Goal: Transaction & Acquisition: Purchase product/service

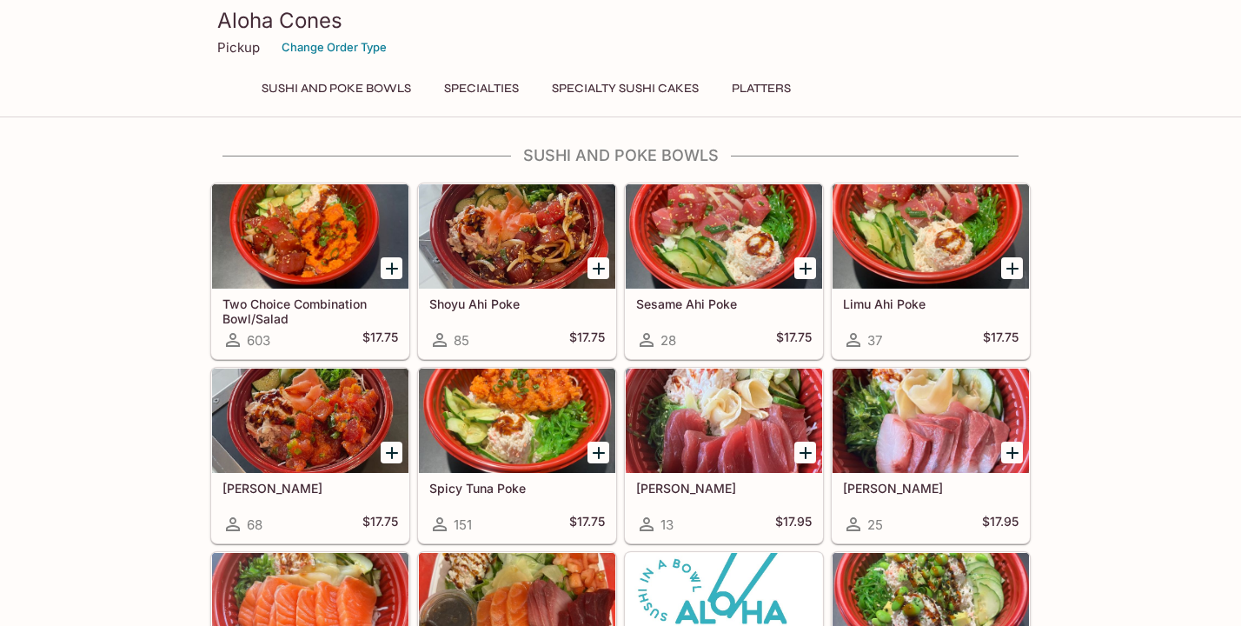
click at [293, 255] on div at bounding box center [310, 236] width 196 height 104
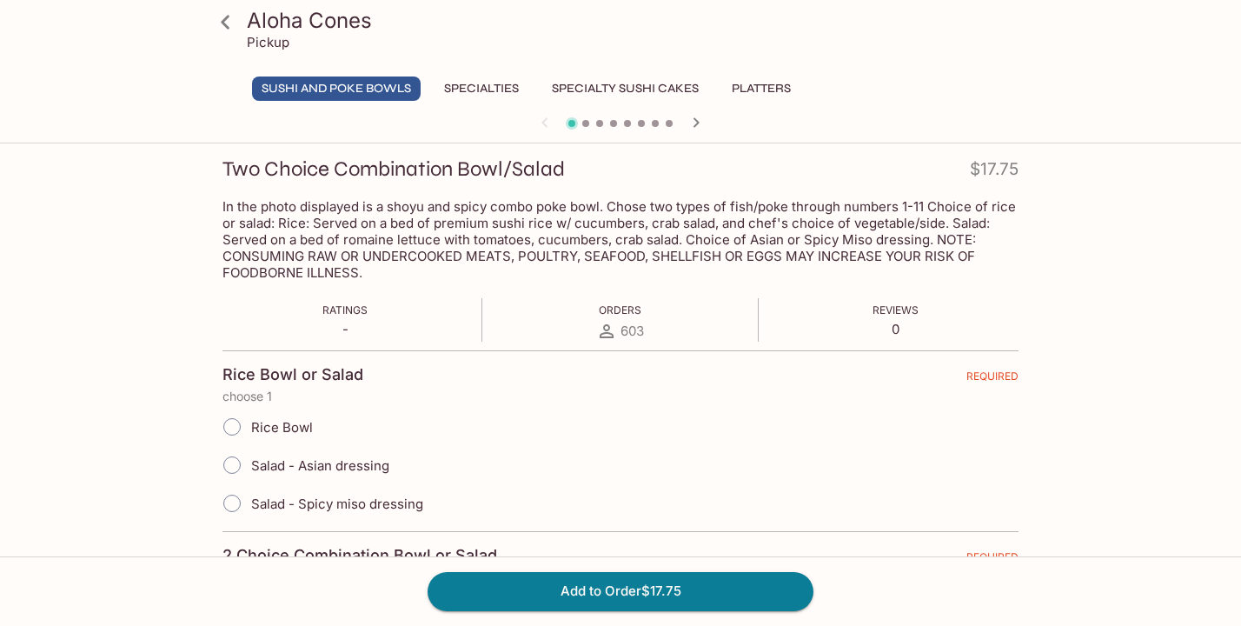
scroll to position [257, 0]
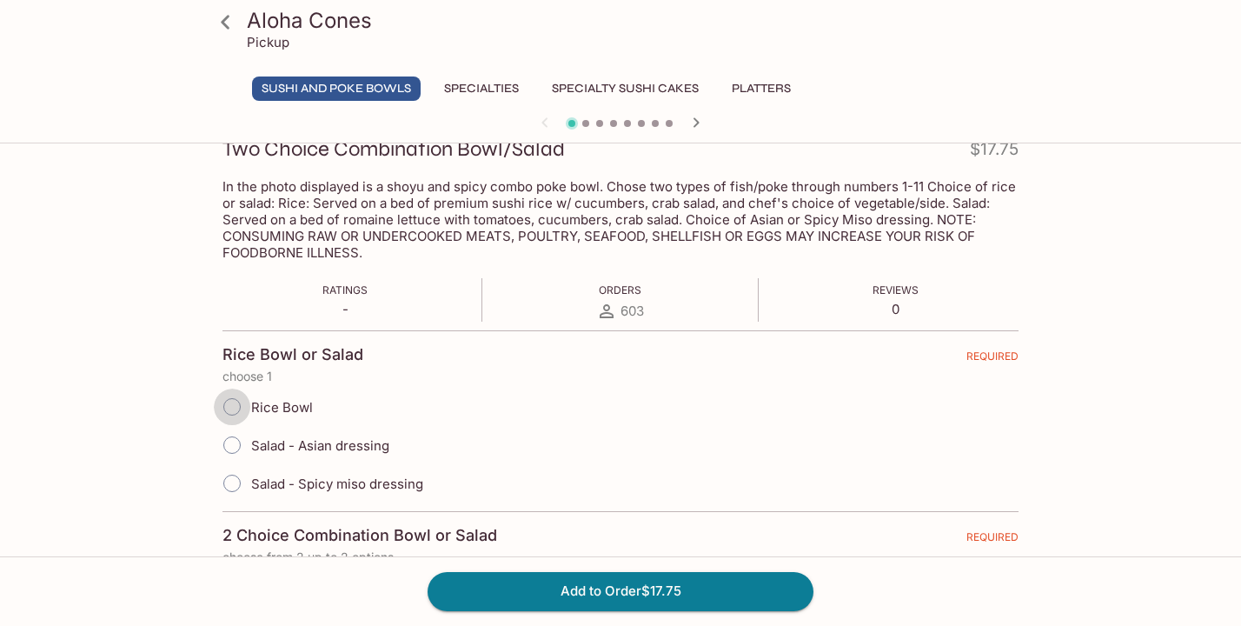
click at [226, 419] on input "Rice Bowl" at bounding box center [232, 406] width 36 height 36
radio input "true"
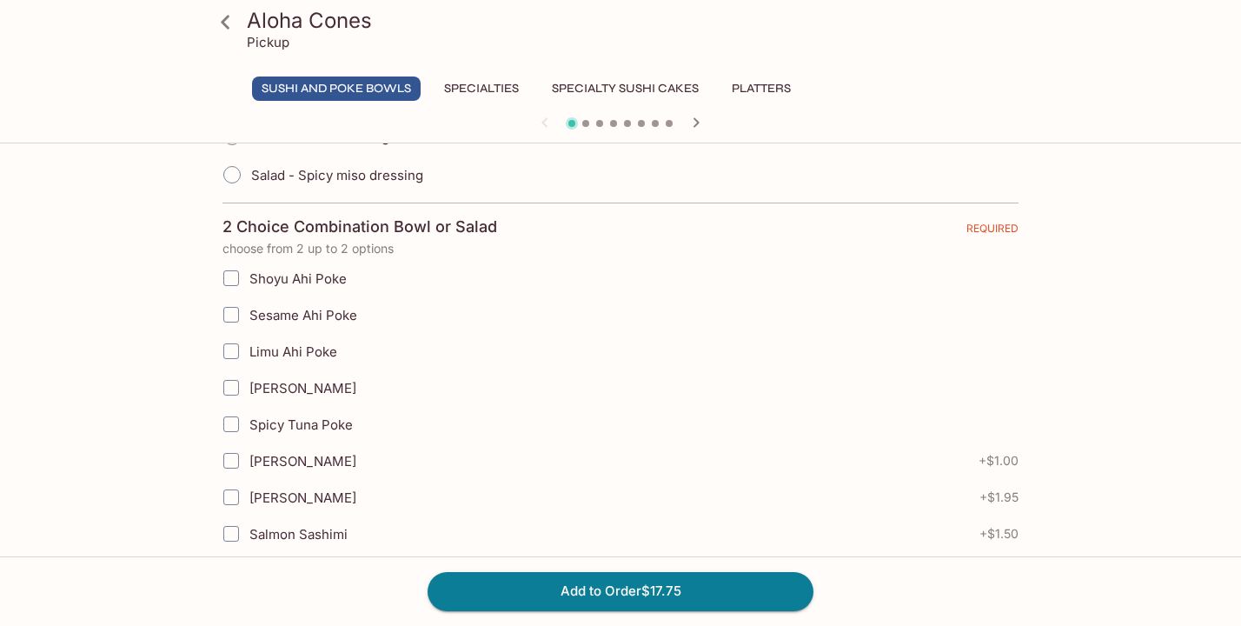
scroll to position [569, 0]
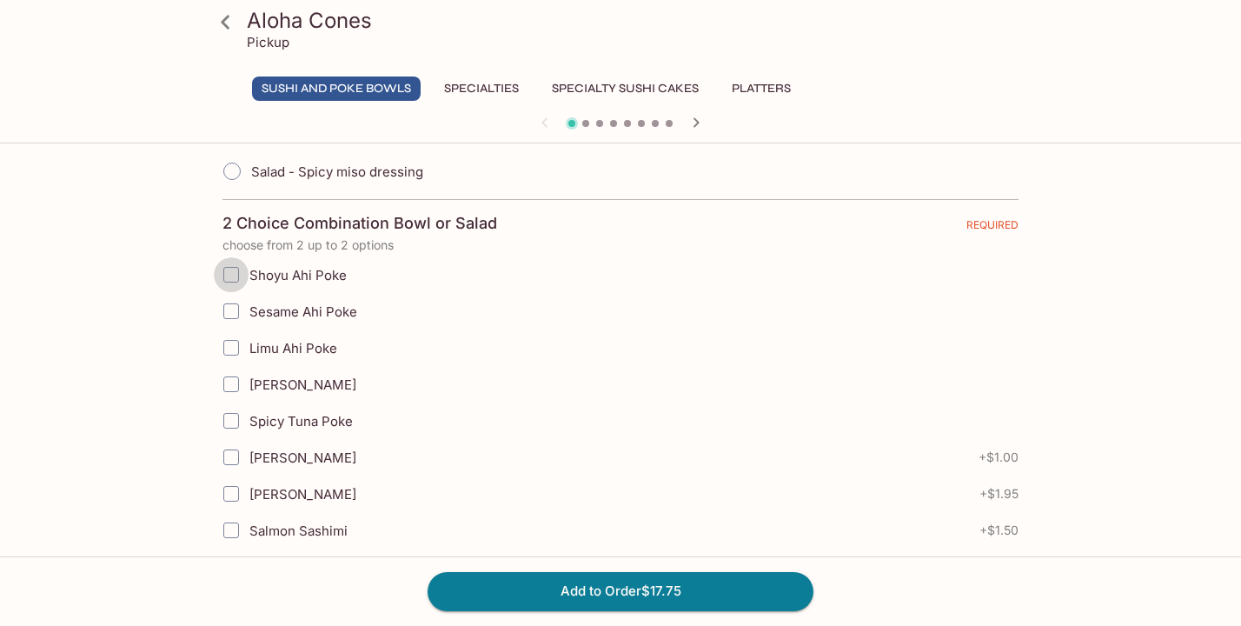
click at [229, 274] on input "Shoyu Ahi Poke" at bounding box center [231, 274] width 35 height 35
checkbox input "true"
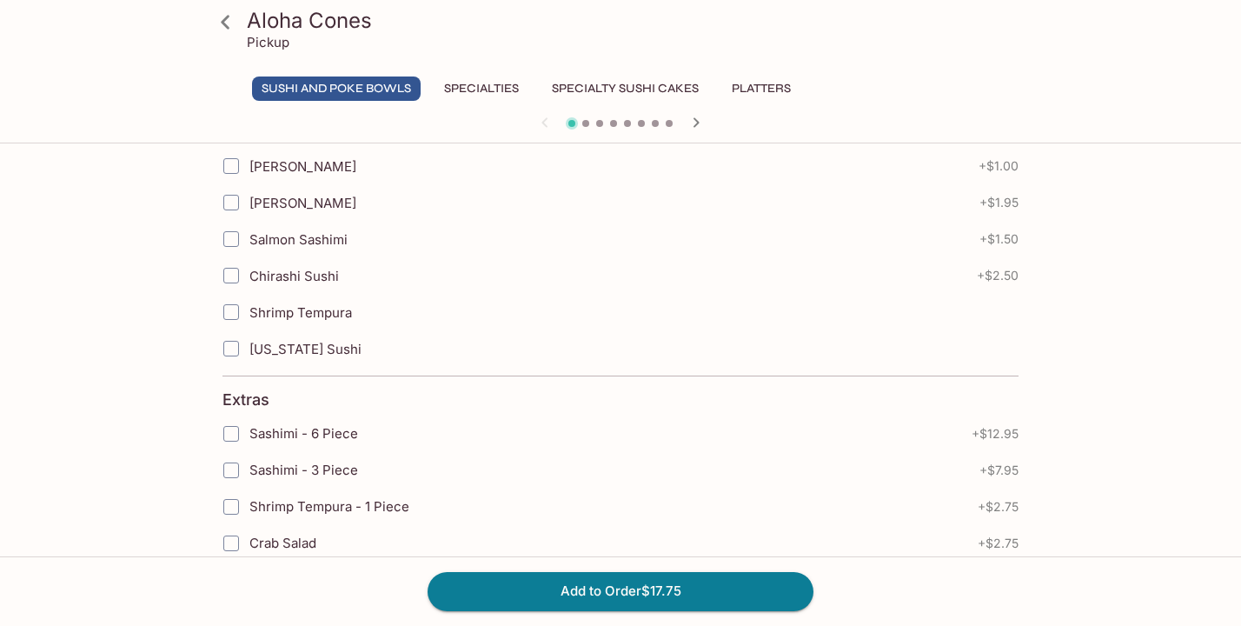
scroll to position [902, 0]
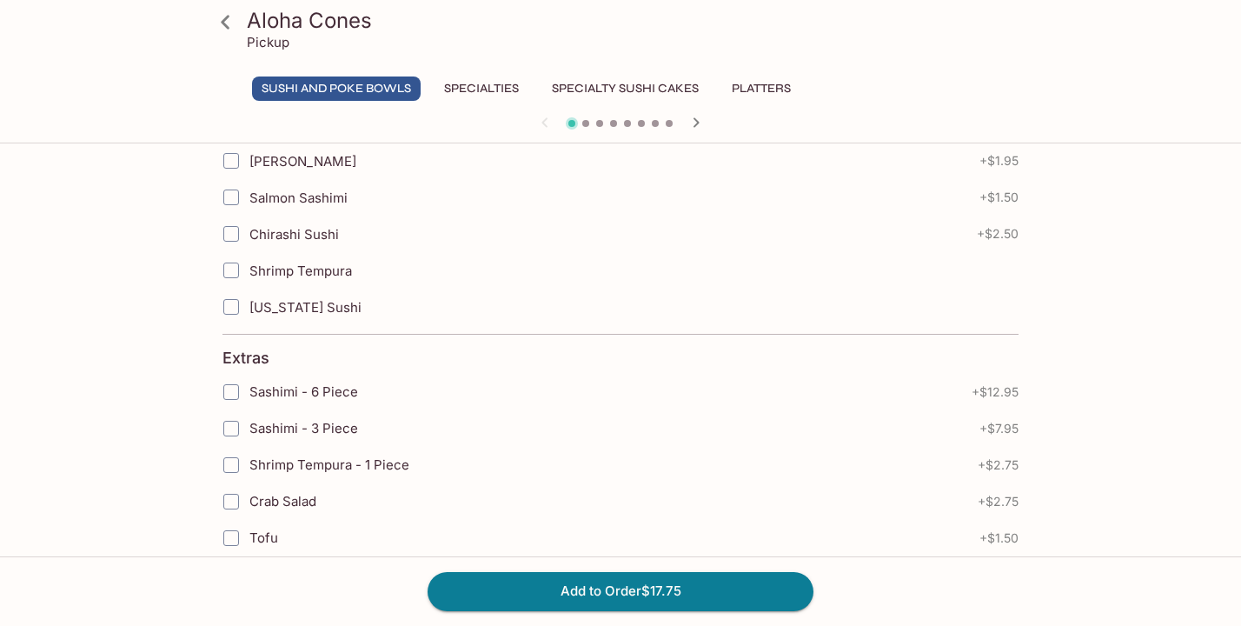
click at [229, 271] on input "Shrimp Tempura" at bounding box center [231, 270] width 35 height 35
checkbox input "true"
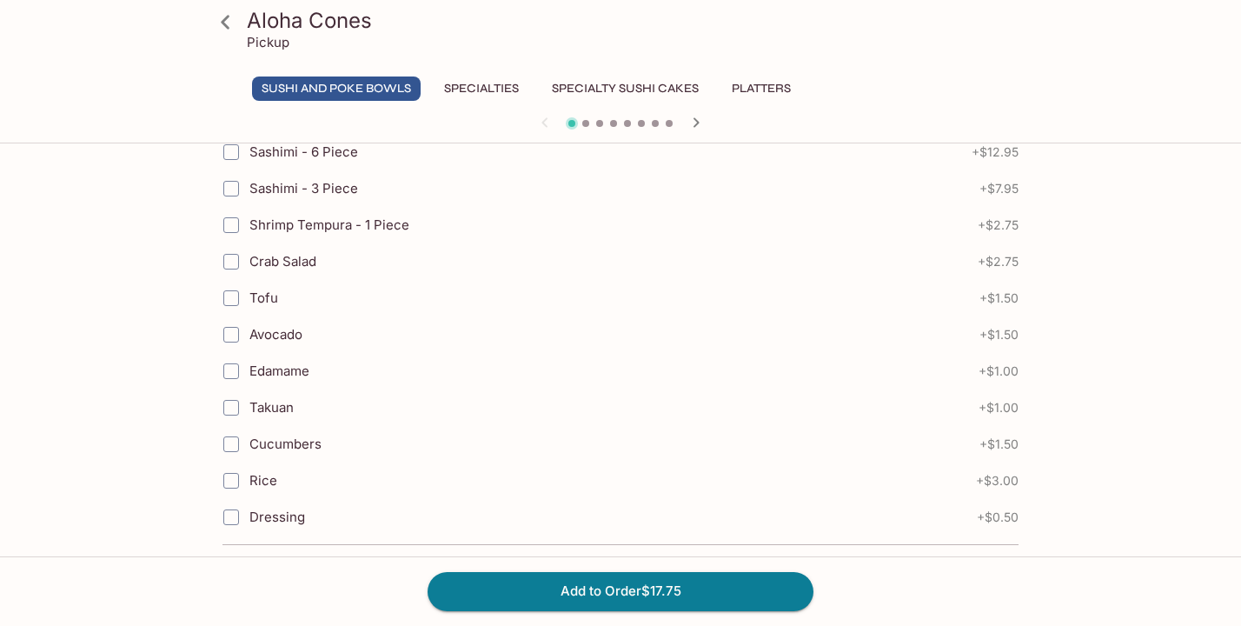
scroll to position [1159, 0]
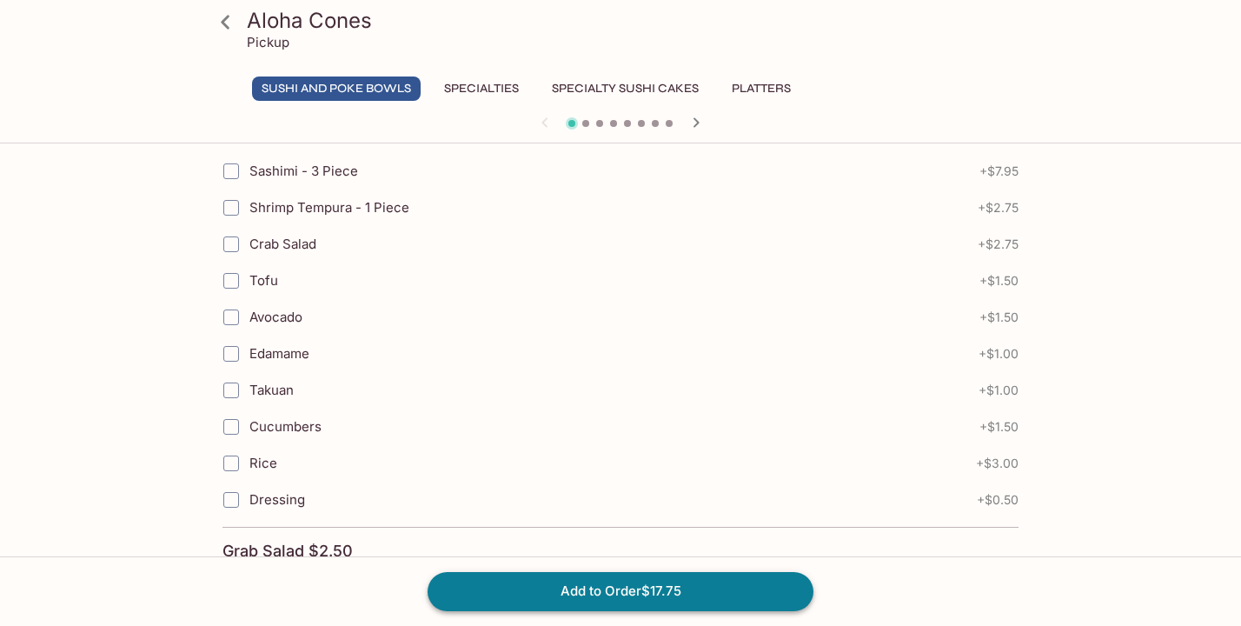
click at [571, 600] on button "Add to Order $17.75" at bounding box center [620, 591] width 386 height 38
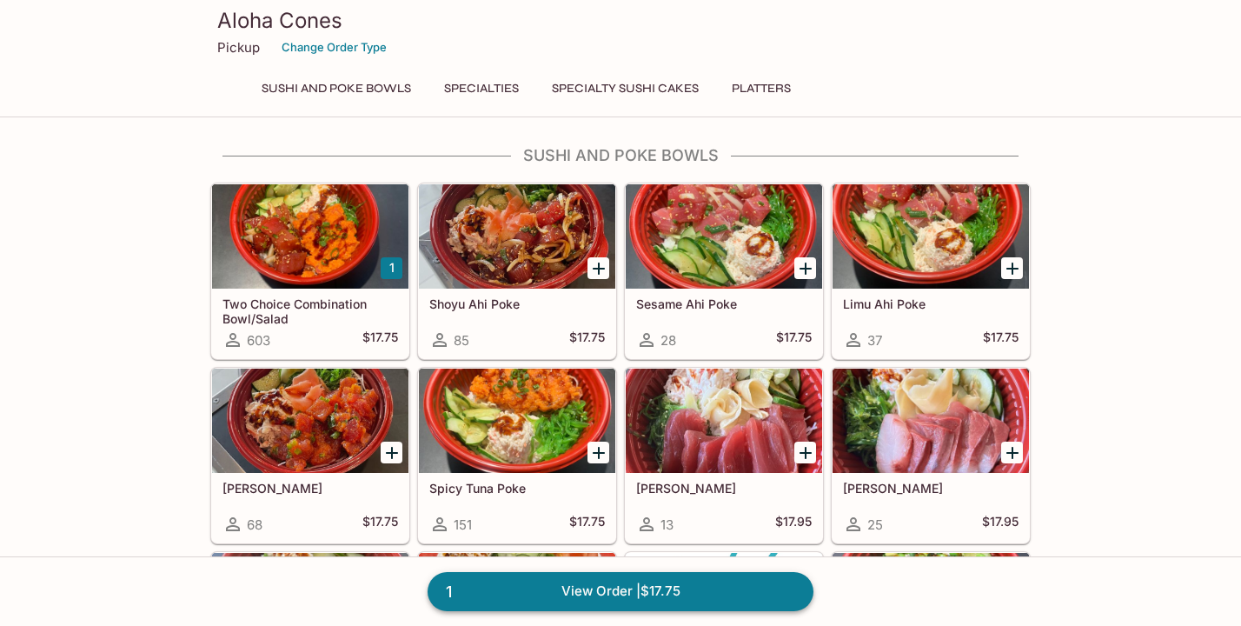
click at [568, 590] on link "1 View Order | $17.75" at bounding box center [620, 591] width 386 height 38
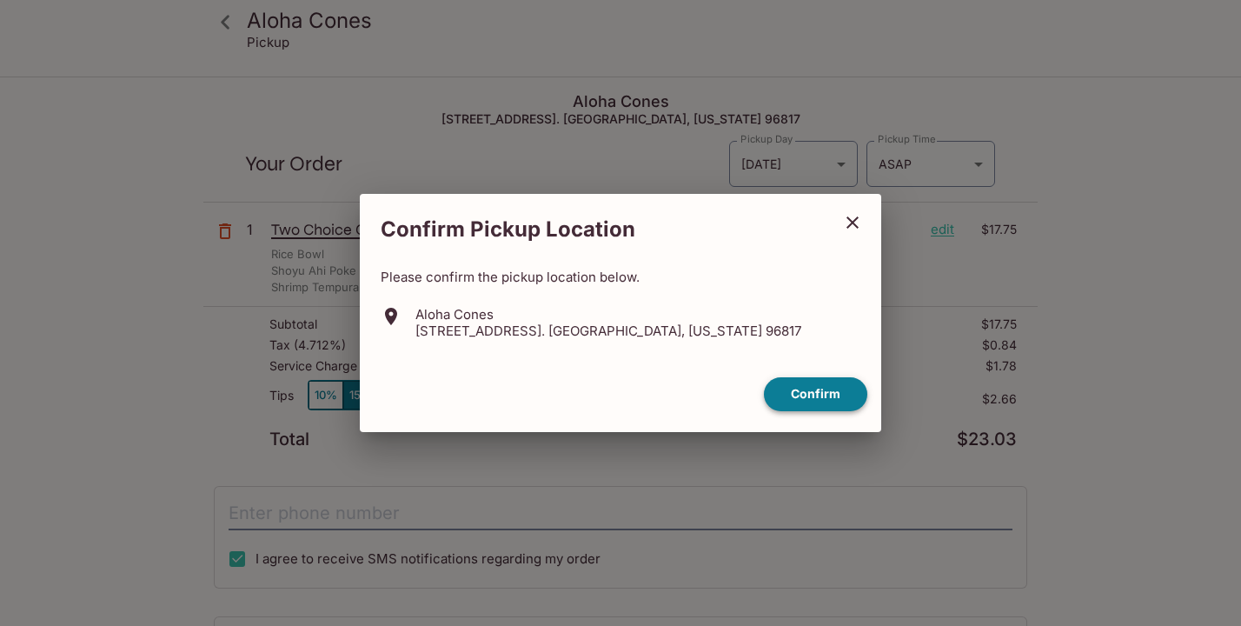
click at [792, 387] on button "Confirm" at bounding box center [815, 394] width 103 height 34
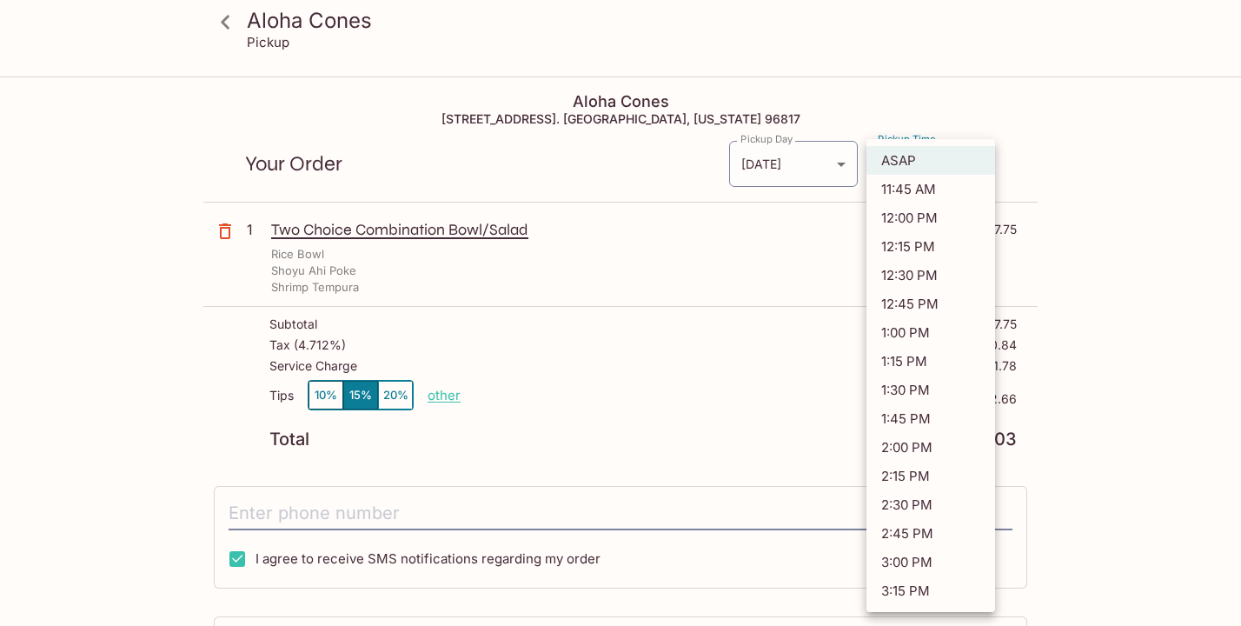
click at [934, 171] on body "Aloha Cones Pickup Aloha Cones [STREET_ADDRESS]. [GEOGRAPHIC_DATA], [US_STATE] …" at bounding box center [620, 391] width 1241 height 626
click at [932, 222] on li "12:00 PM" at bounding box center [930, 217] width 129 height 29
type input "[DATE]T22:00:40.000000Z"
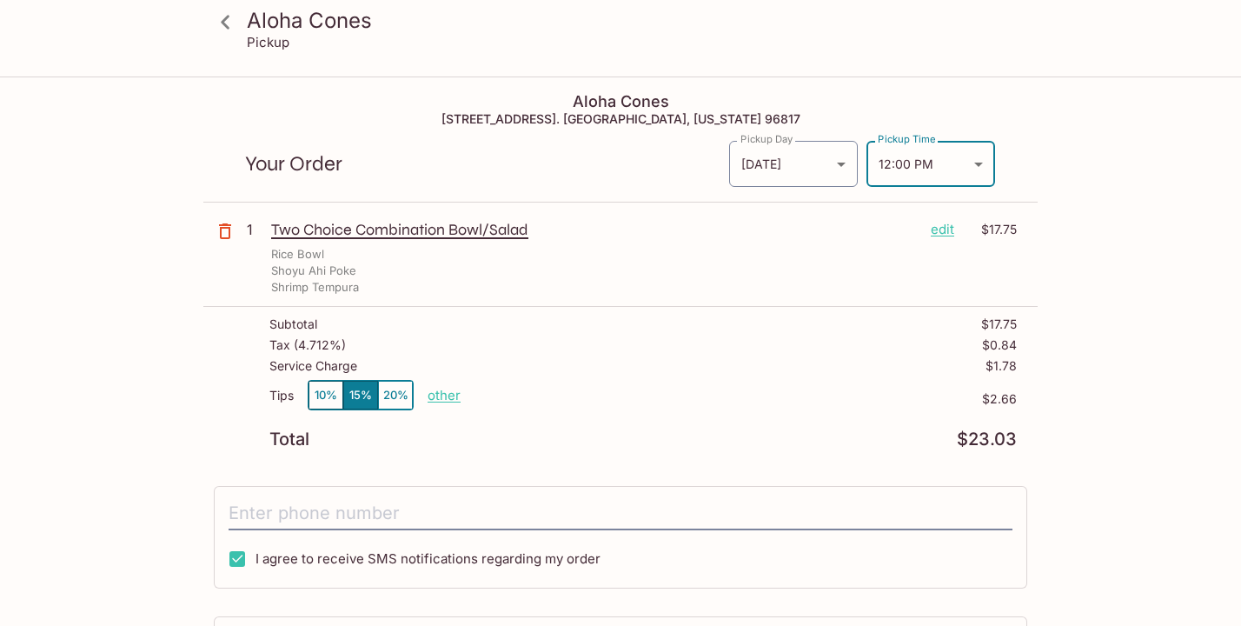
click at [942, 232] on p "edit" at bounding box center [942, 229] width 23 height 19
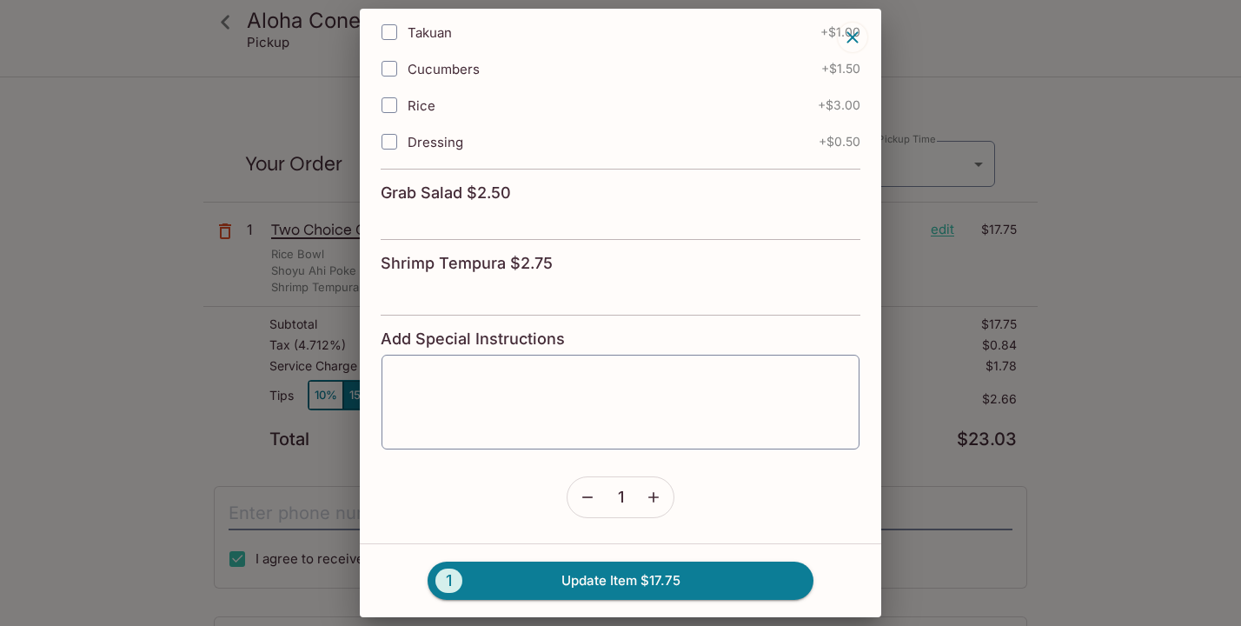
scroll to position [1223, 0]
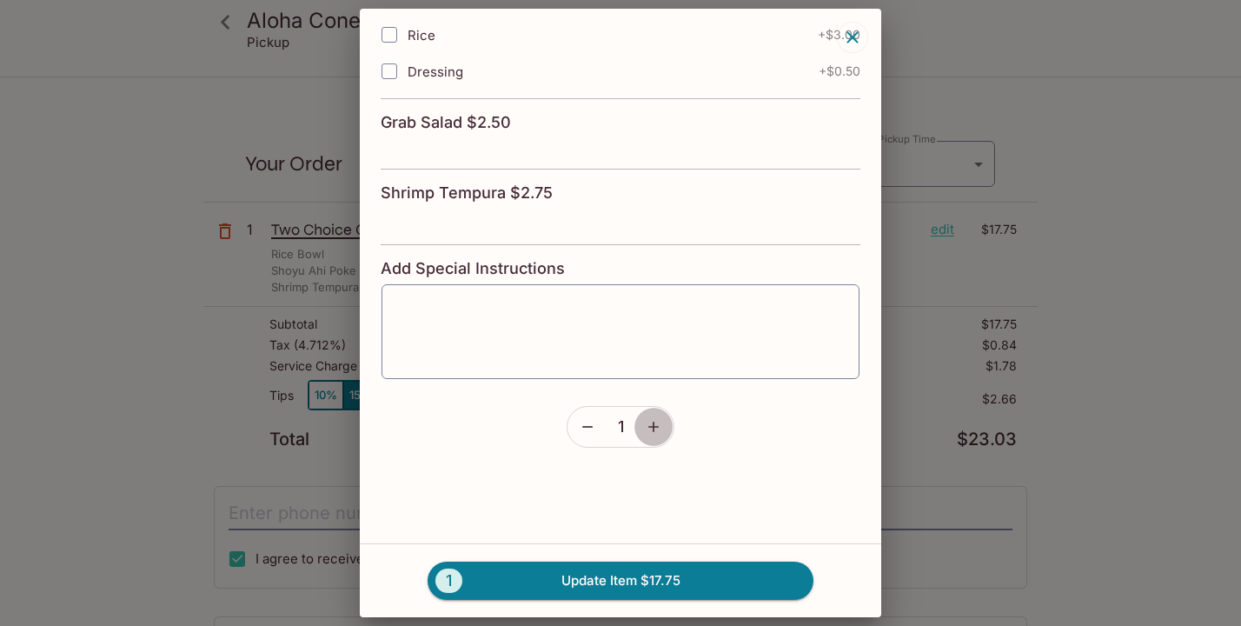
click at [650, 426] on icon "button" at bounding box center [653, 426] width 10 height 10
click at [730, 584] on button "2 Update Item $35.50" at bounding box center [620, 580] width 386 height 38
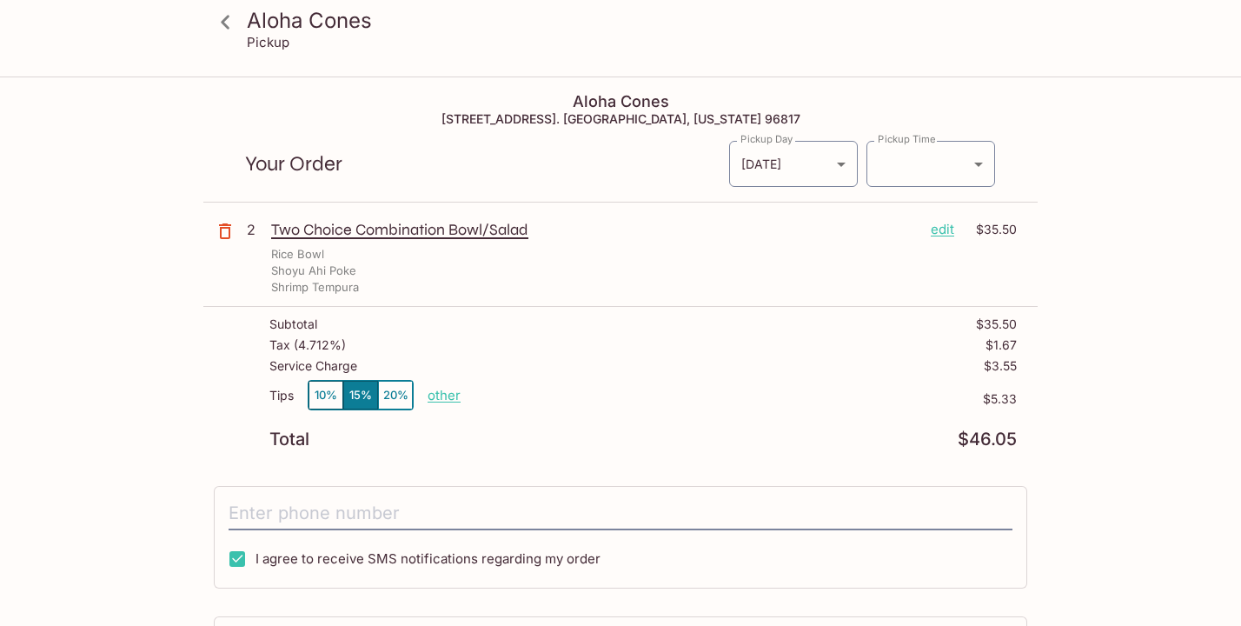
click at [439, 401] on p "other" at bounding box center [443, 395] width 33 height 17
type input "3.00"
click at [927, 176] on body "Aloha Cones Pickup Aloha Cones [STREET_ADDRESS]. [GEOGRAPHIC_DATA], [US_STATE] …" at bounding box center [620, 391] width 1241 height 626
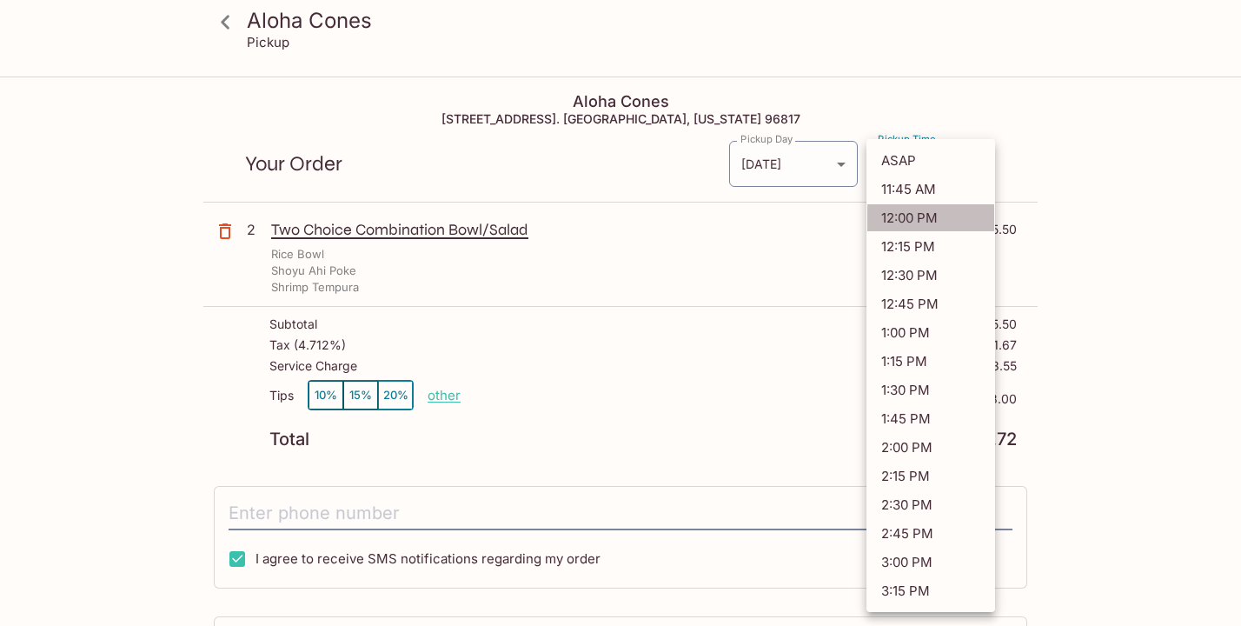
click at [916, 215] on li "12:00 PM" at bounding box center [930, 217] width 129 height 29
type input "[DATE]T22:00:48.000000Z"
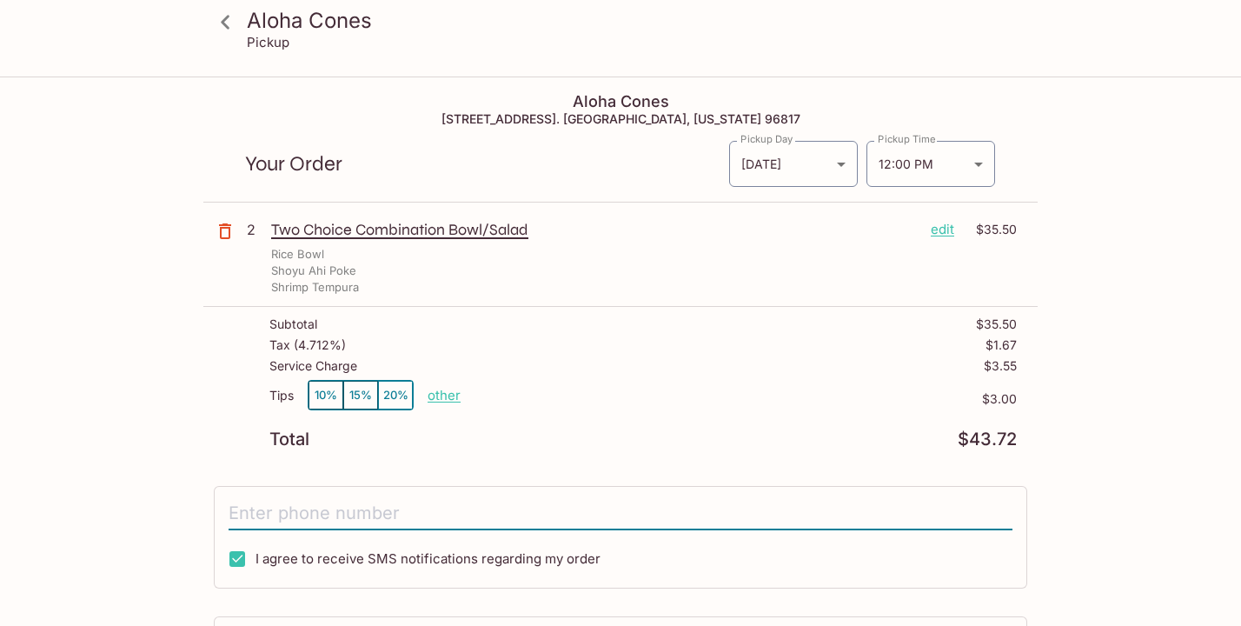
click at [443, 513] on input "tel" at bounding box center [621, 513] width 784 height 33
type input "[PHONE_NUMBER]"
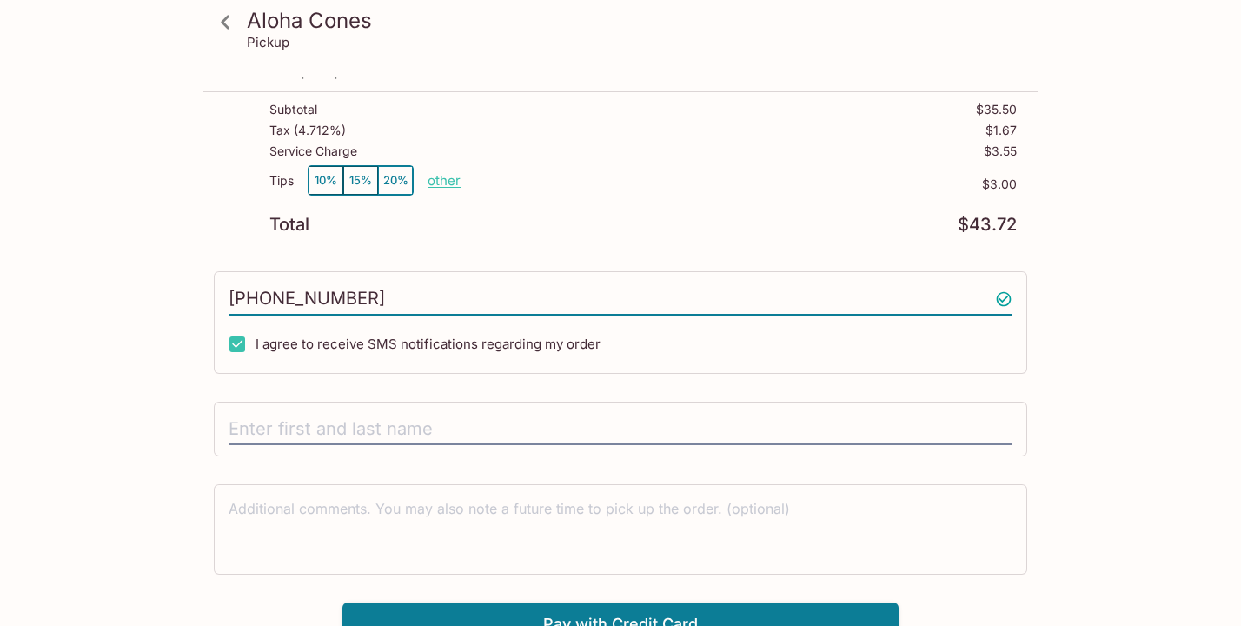
scroll to position [235, 0]
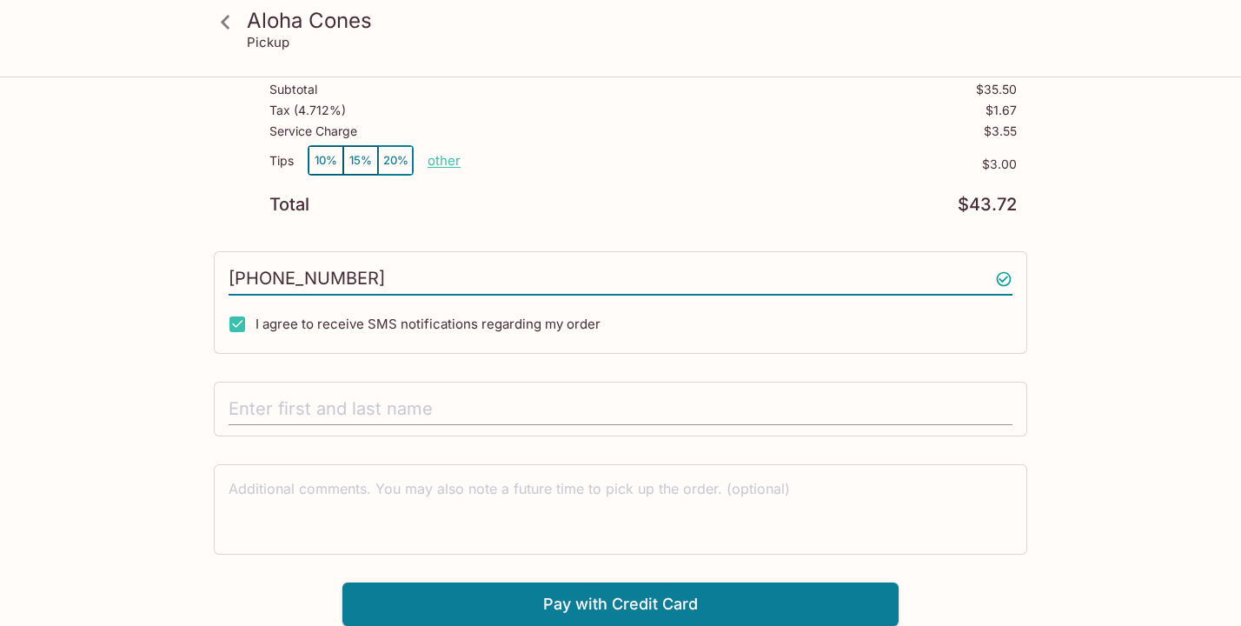
click at [400, 401] on input "text" at bounding box center [621, 409] width 784 height 33
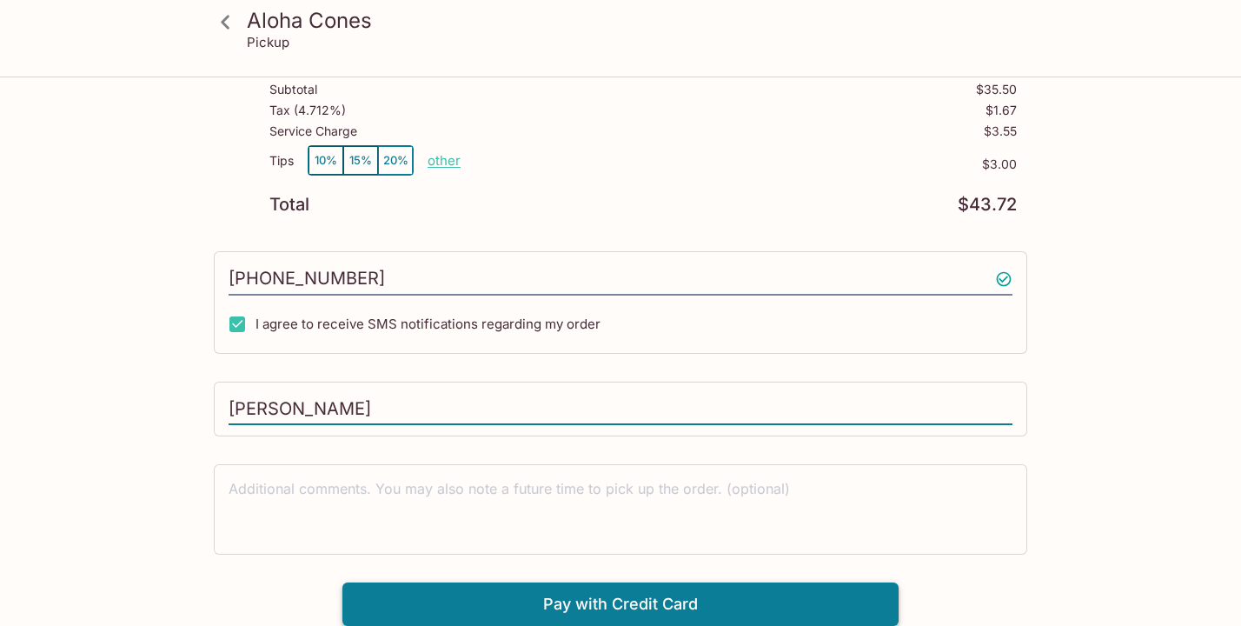
type input "[PERSON_NAME]"
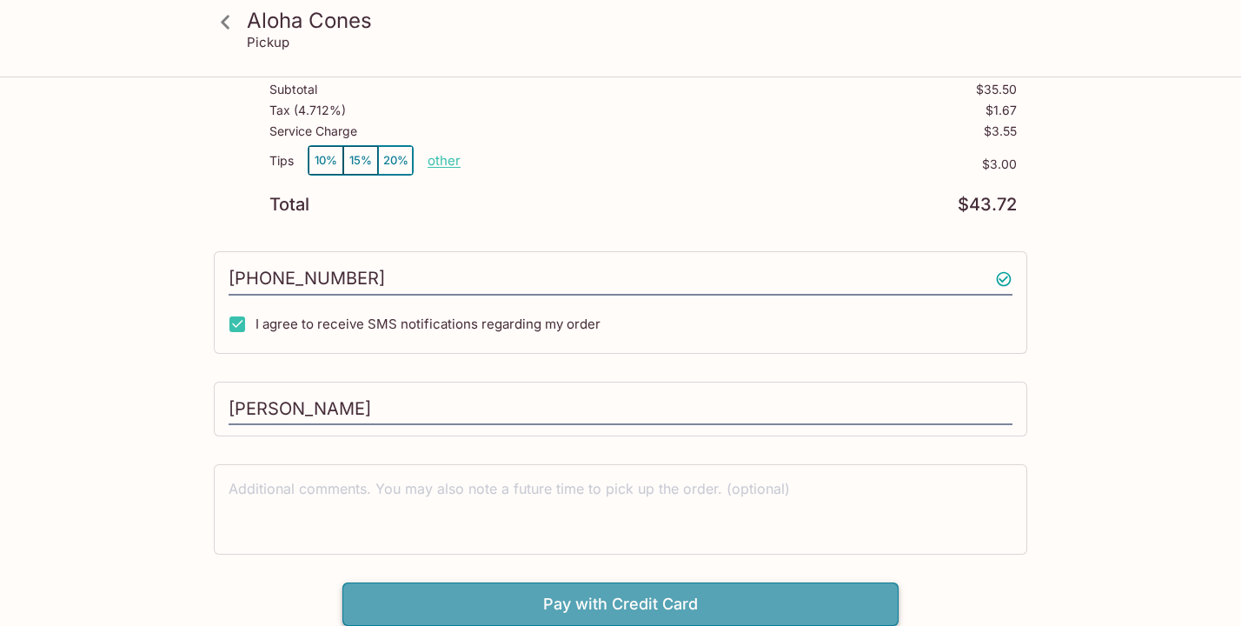
click at [567, 601] on button "Pay with Credit Card" at bounding box center [620, 603] width 556 height 43
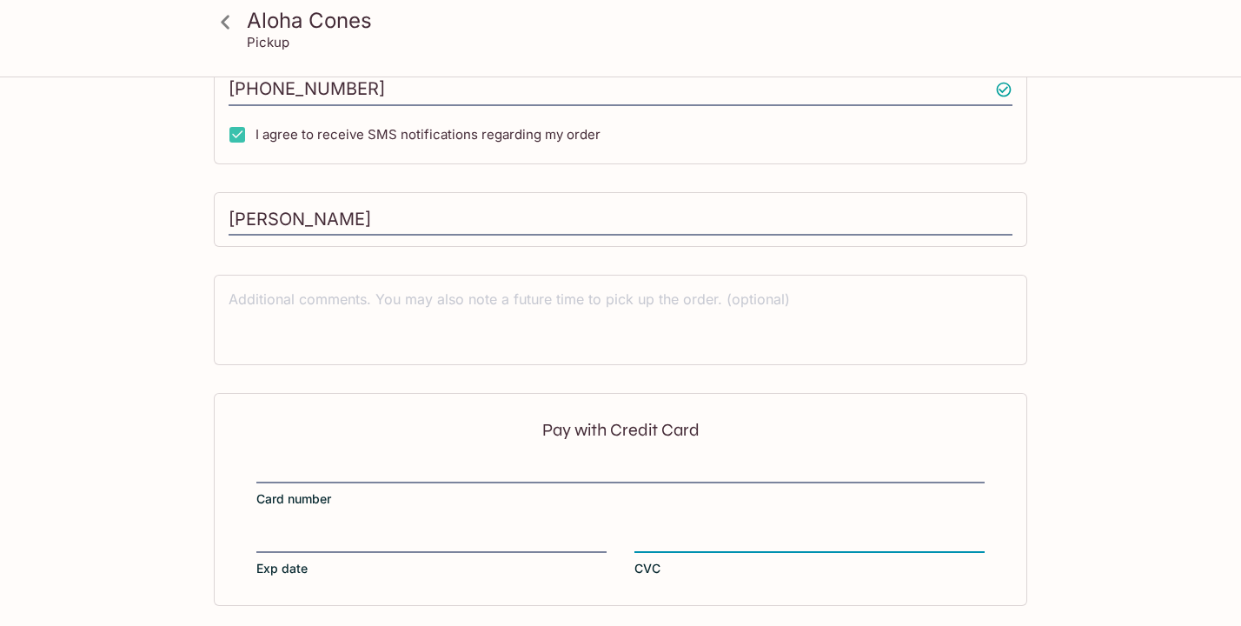
scroll to position [495, 0]
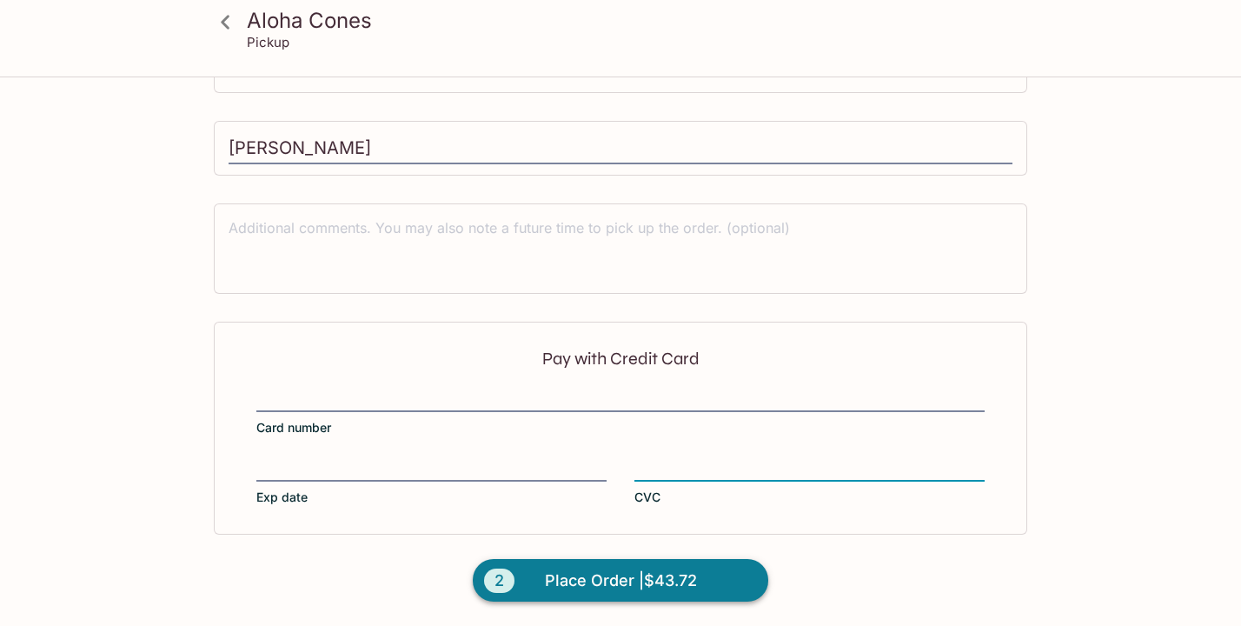
click at [666, 589] on span "Place Order | $43.72" at bounding box center [621, 580] width 152 height 28
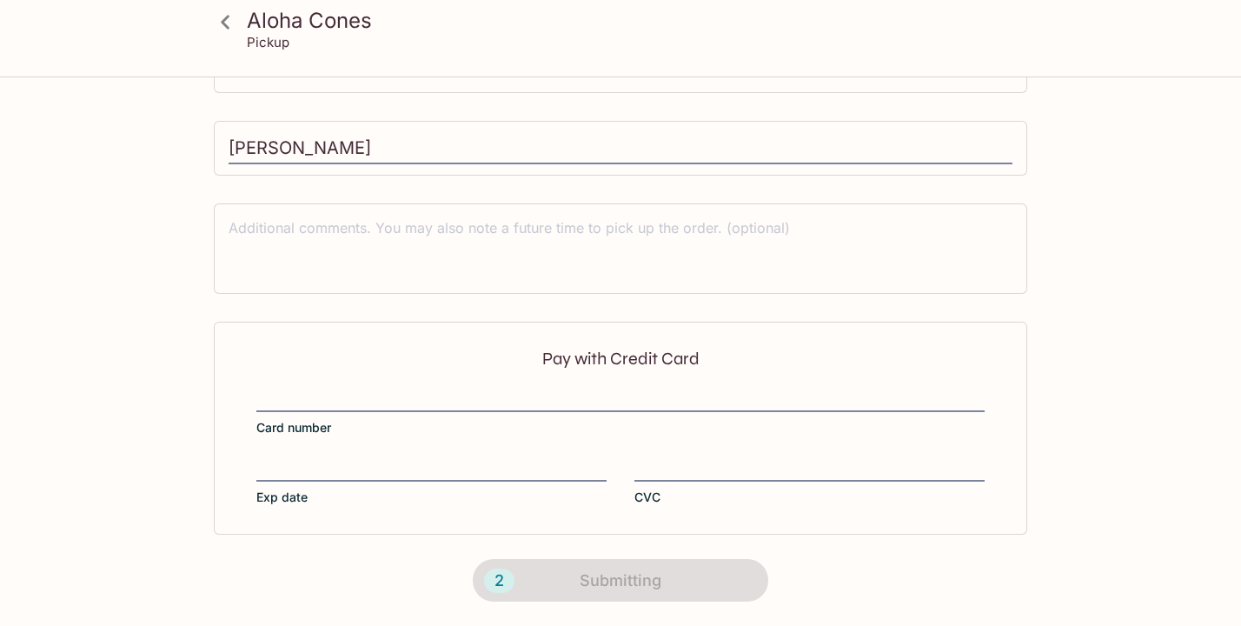
scroll to position [384, 0]
